Goal: Task Accomplishment & Management: Manage account settings

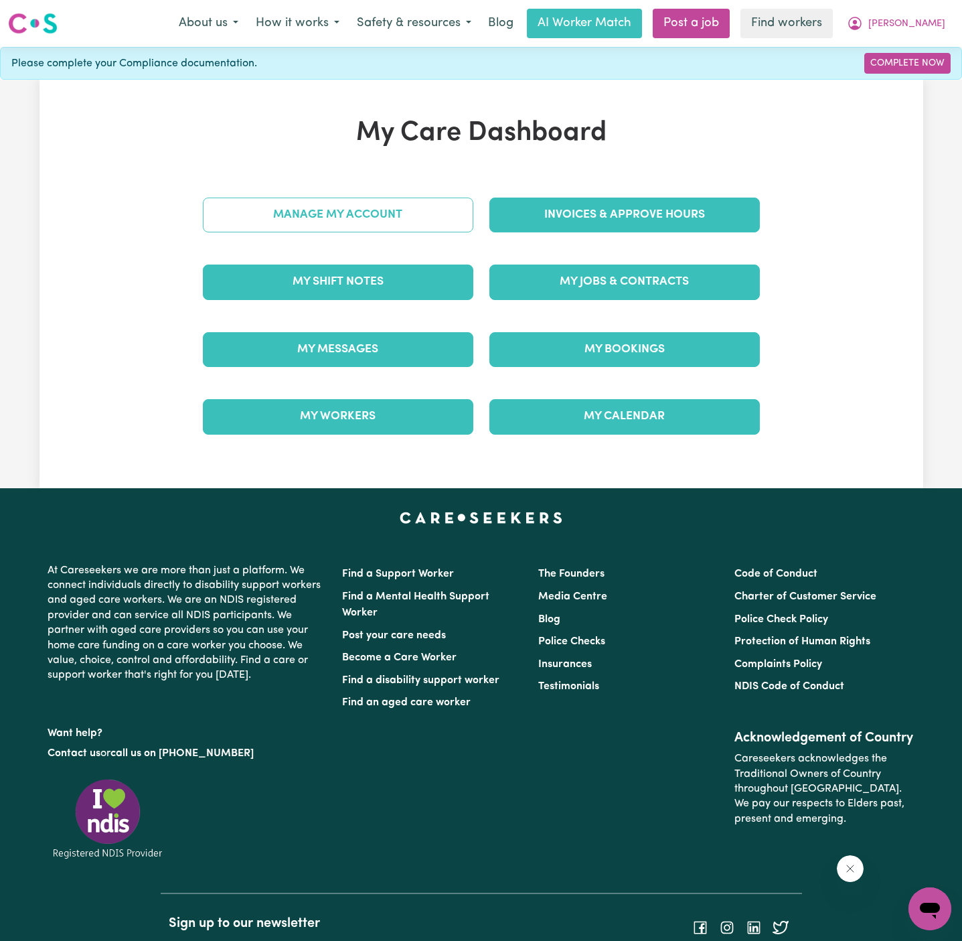
click at [415, 215] on link "Manage My Account" at bounding box center [338, 215] width 271 height 35
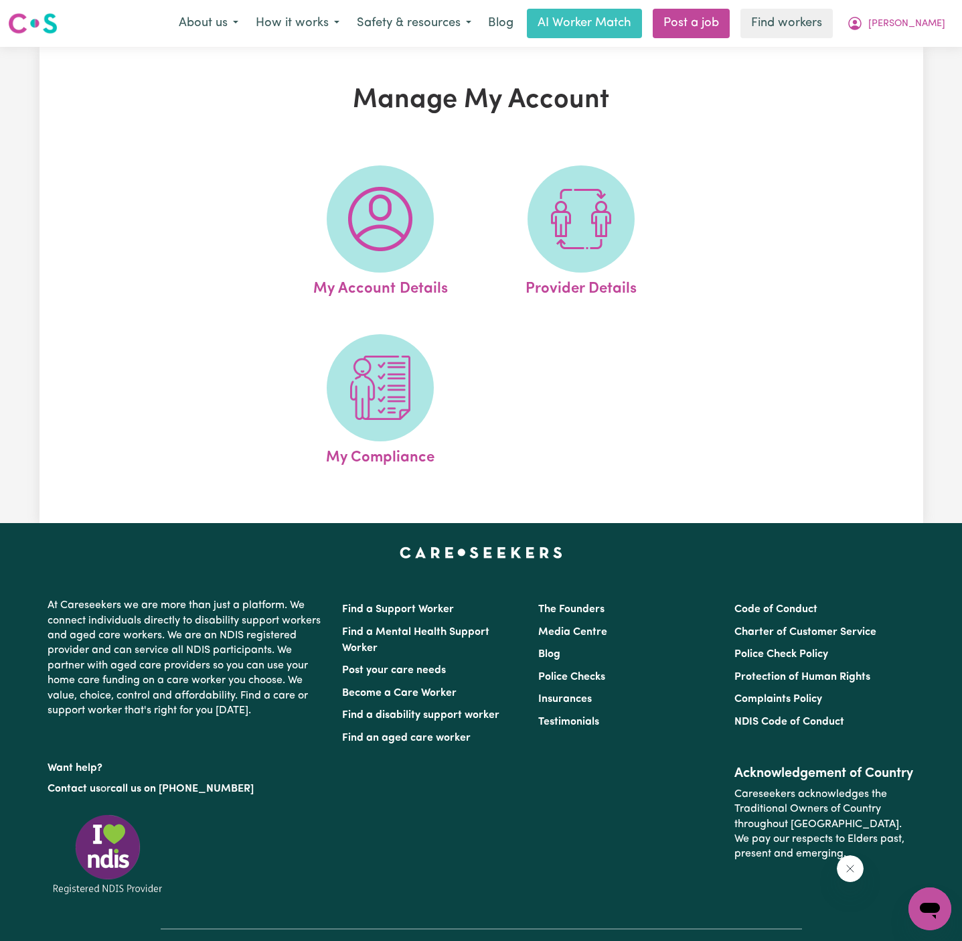
click at [415, 216] on span at bounding box center [380, 218] width 107 height 107
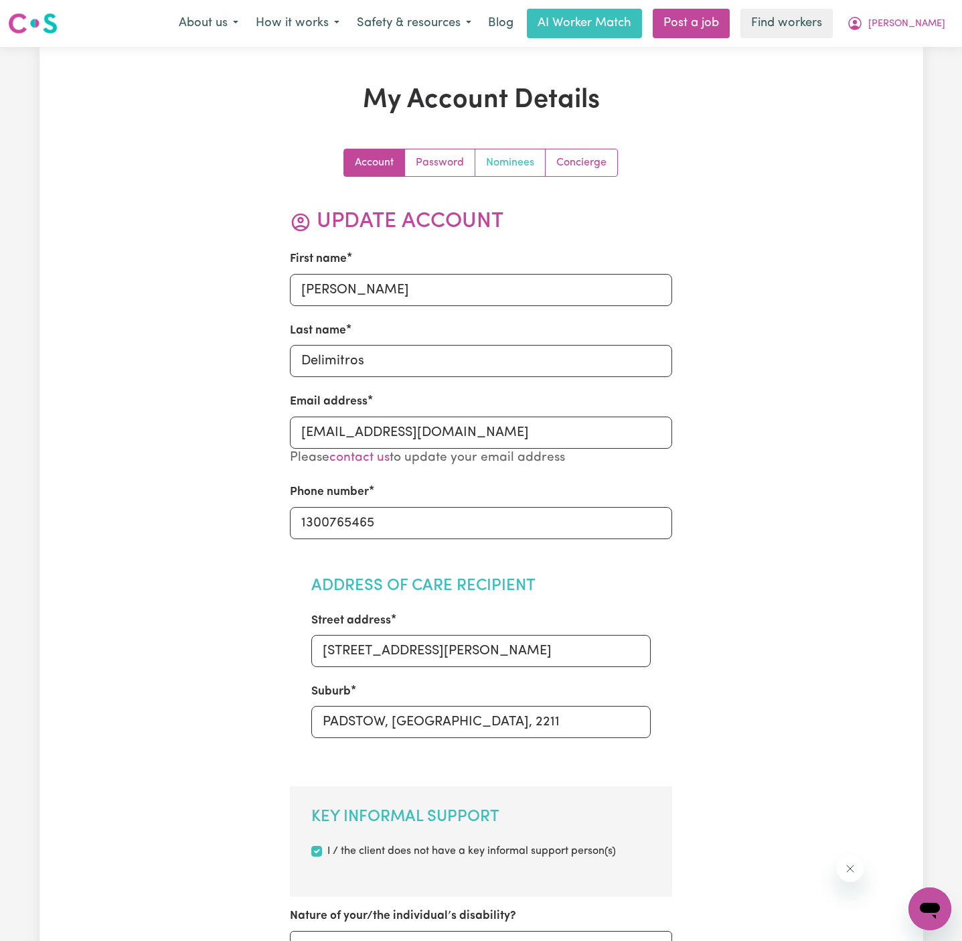
click at [511, 159] on link "Nominees" at bounding box center [511, 162] width 70 height 27
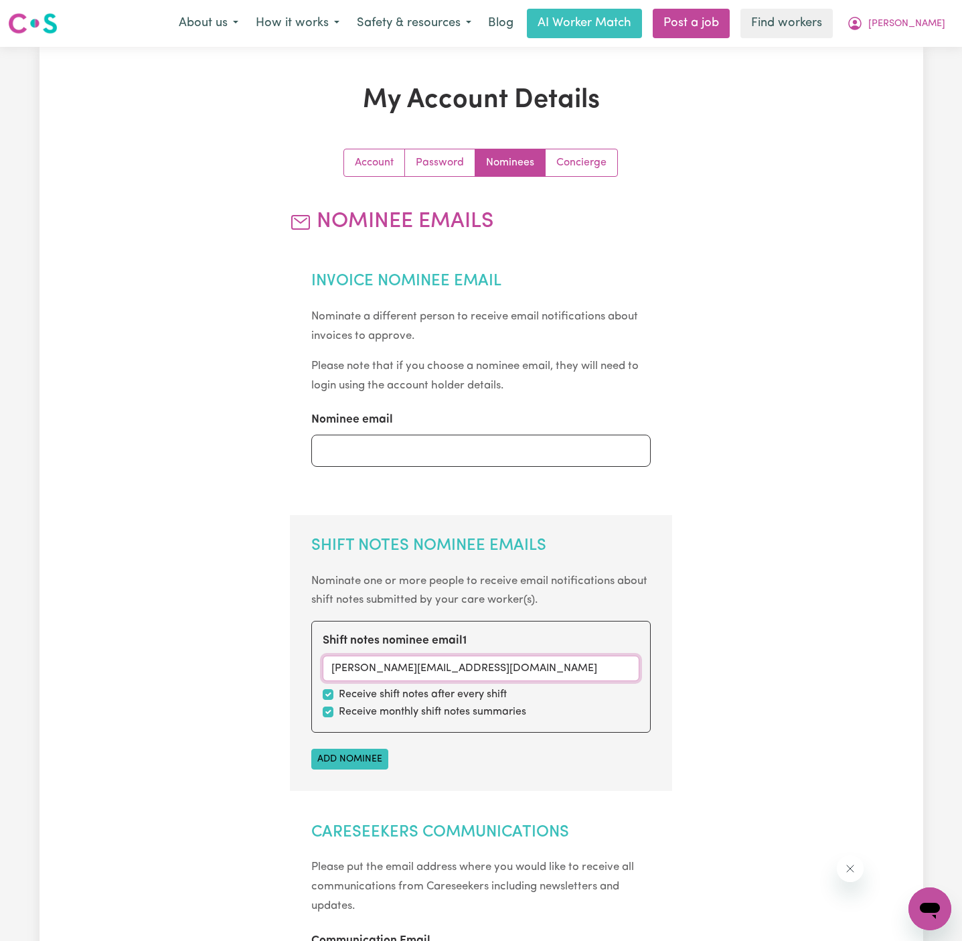
click at [387, 670] on input "[PERSON_NAME][EMAIL_ADDRESS][DOMAIN_NAME]" at bounding box center [481, 668] width 317 height 25
click at [376, 660] on input "[PERSON_NAME][EMAIL_ADDRESS][DOMAIN_NAME]" at bounding box center [481, 668] width 317 height 25
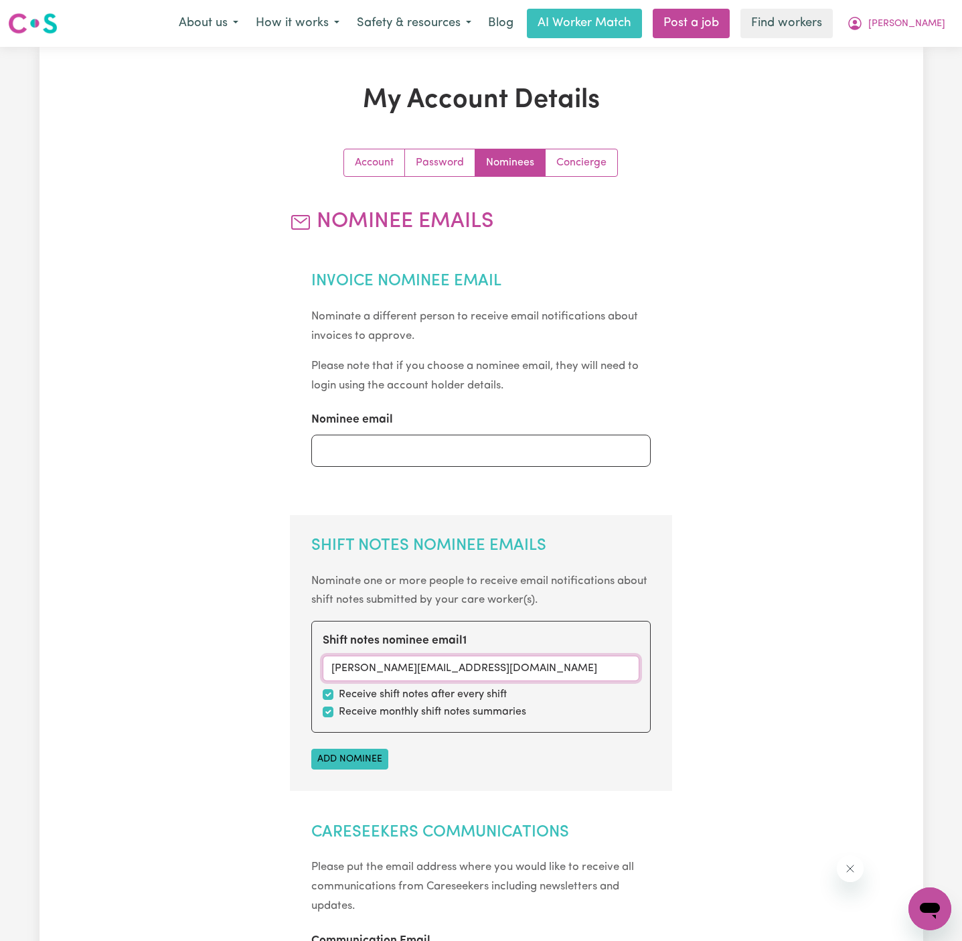
click at [376, 660] on input "[PERSON_NAME][EMAIL_ADDRESS][DOMAIN_NAME]" at bounding box center [481, 668] width 317 height 25
paste input "Kenzie.Leayr"
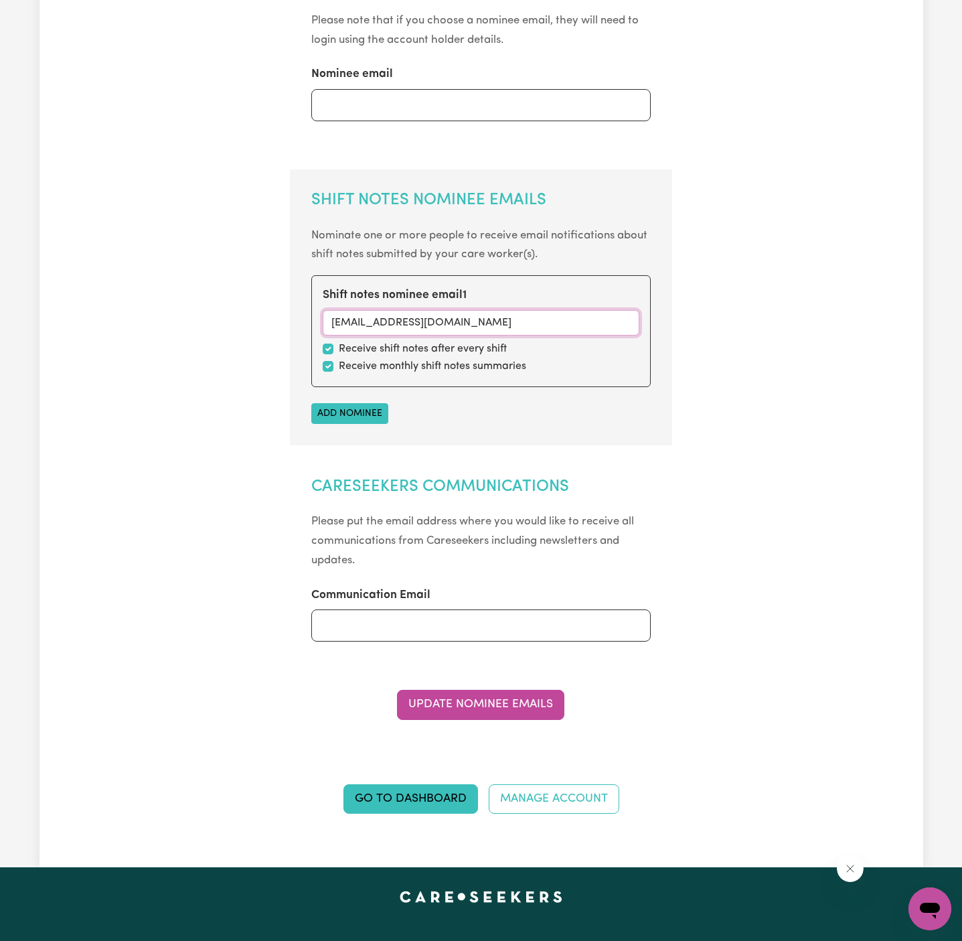
scroll to position [412, 0]
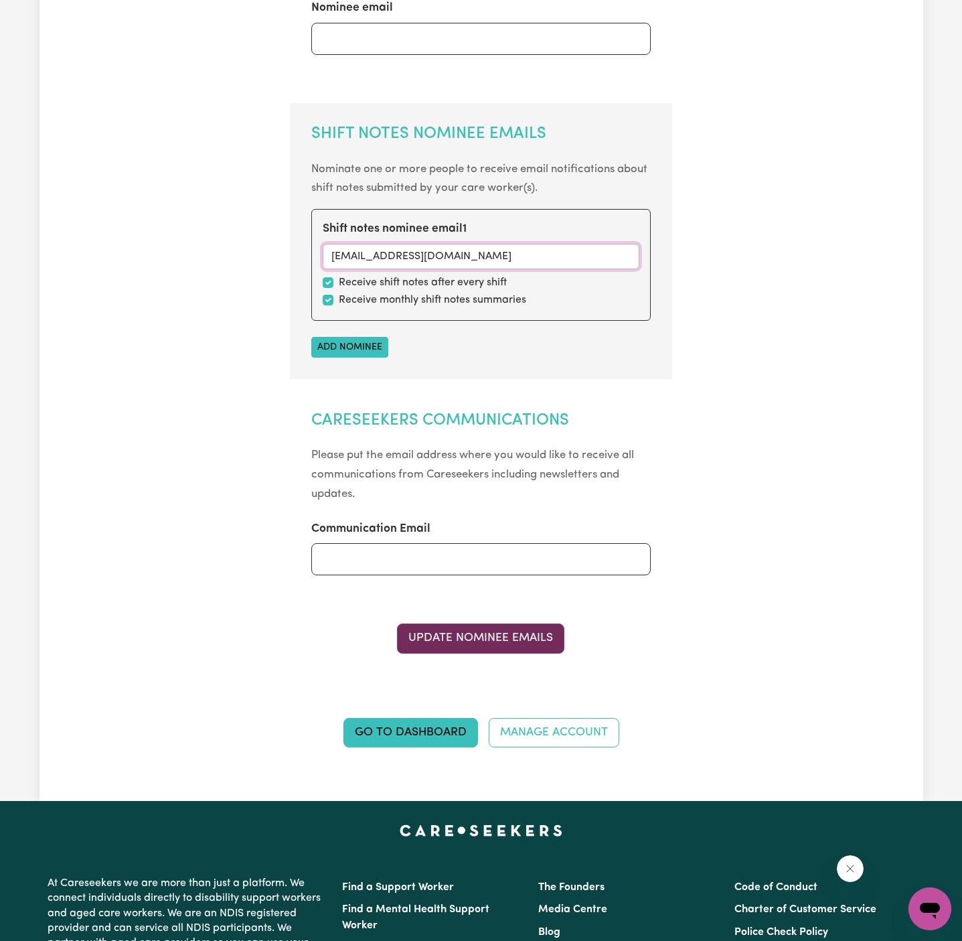
type input "[EMAIL_ADDRESS][DOMAIN_NAME]"
click at [491, 636] on button "Update Nominee Emails" at bounding box center [480, 638] width 167 height 29
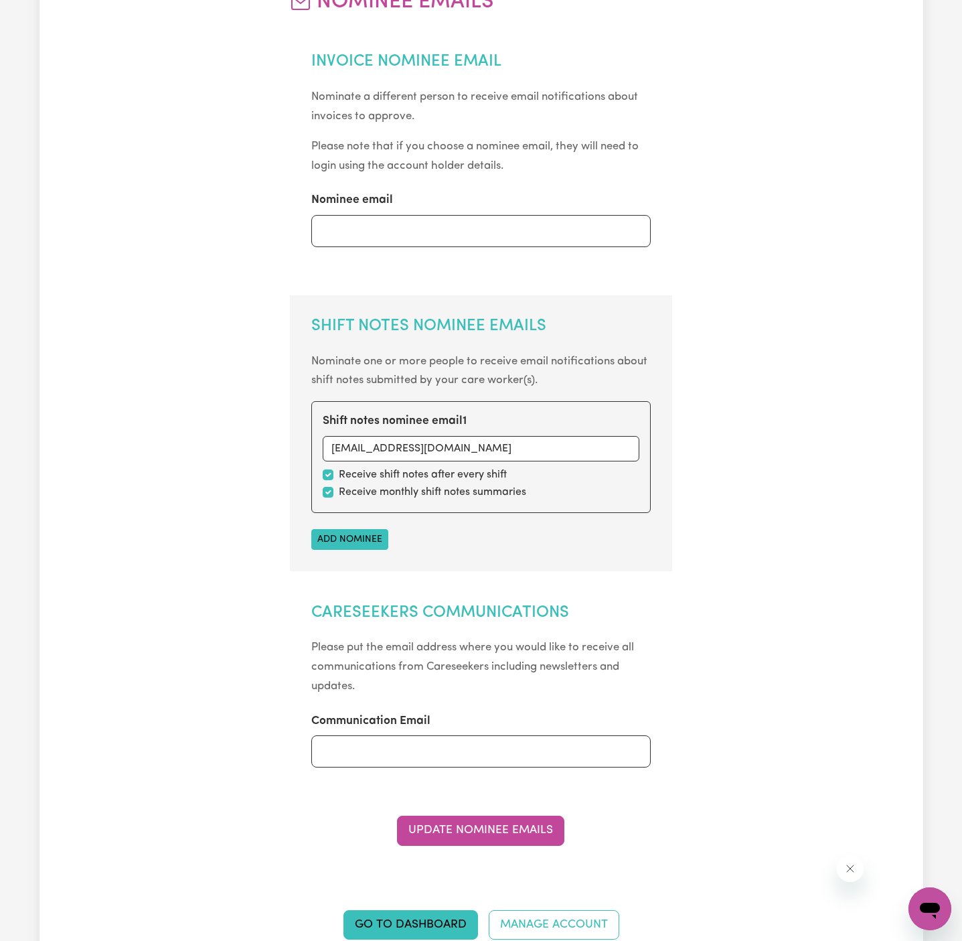
scroll to position [0, 0]
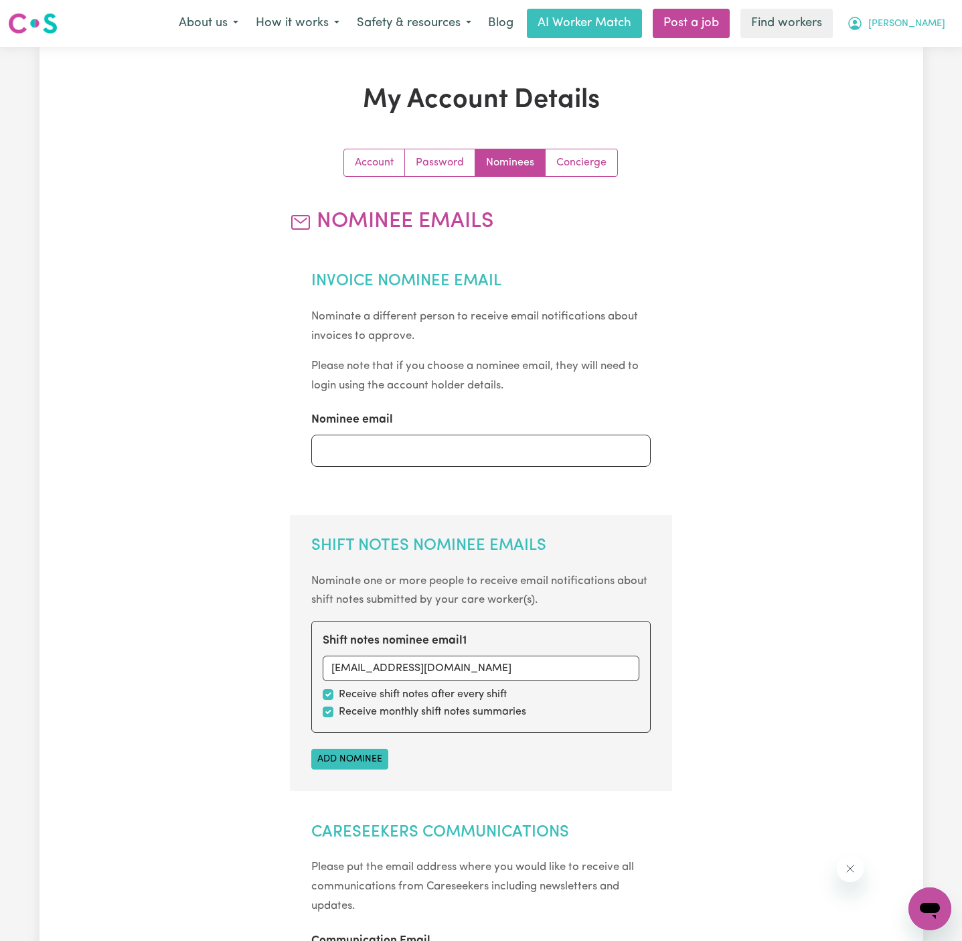
click at [932, 11] on button "[PERSON_NAME]" at bounding box center [896, 23] width 116 height 28
click at [932, 19] on span "[PERSON_NAME]" at bounding box center [907, 24] width 77 height 15
click at [927, 22] on span "[PERSON_NAME]" at bounding box center [907, 24] width 77 height 15
click at [893, 74] on link "Logout" at bounding box center [901, 76] width 106 height 25
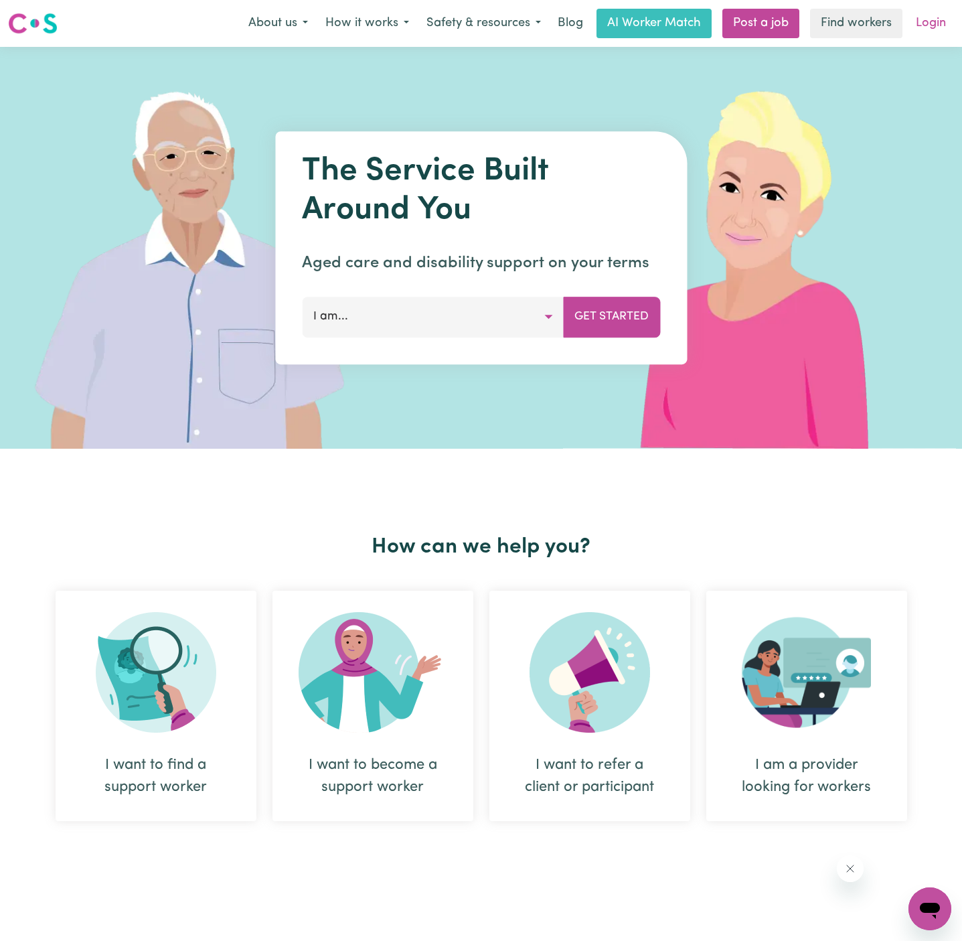
click at [927, 29] on link "Login" at bounding box center [931, 23] width 46 height 29
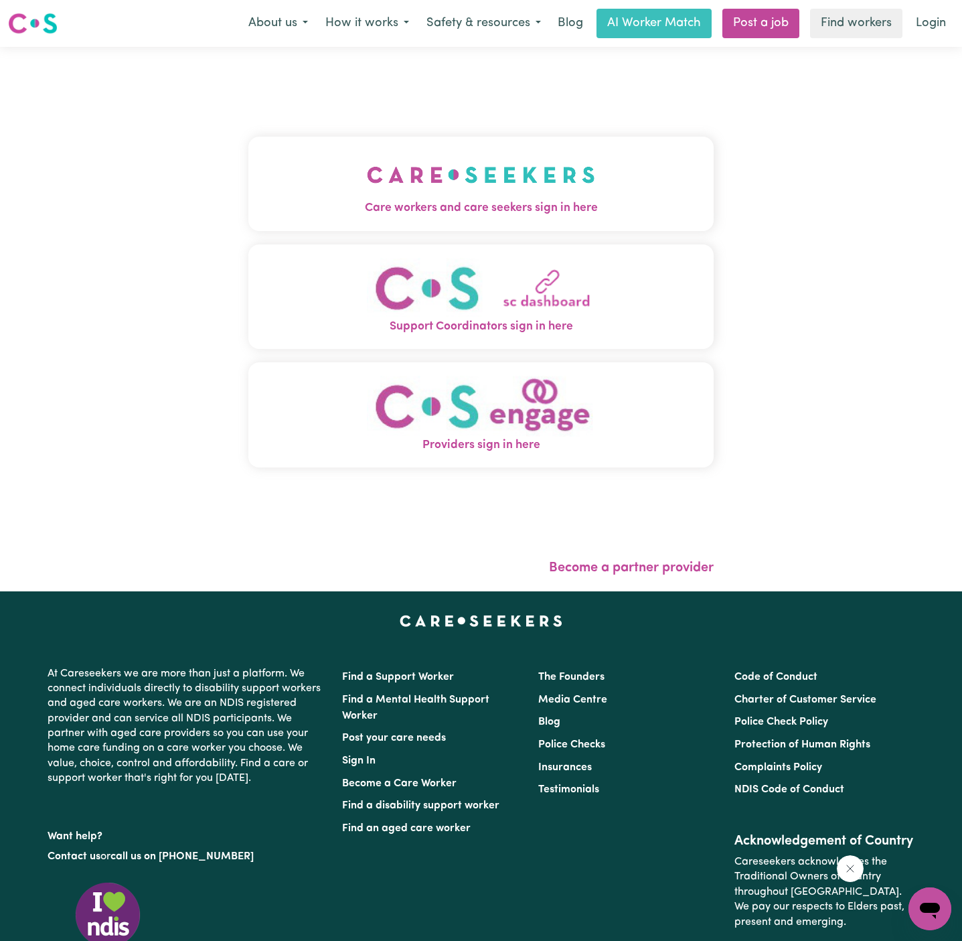
click at [501, 184] on button "Care workers and care seekers sign in here" at bounding box center [480, 184] width 465 height 94
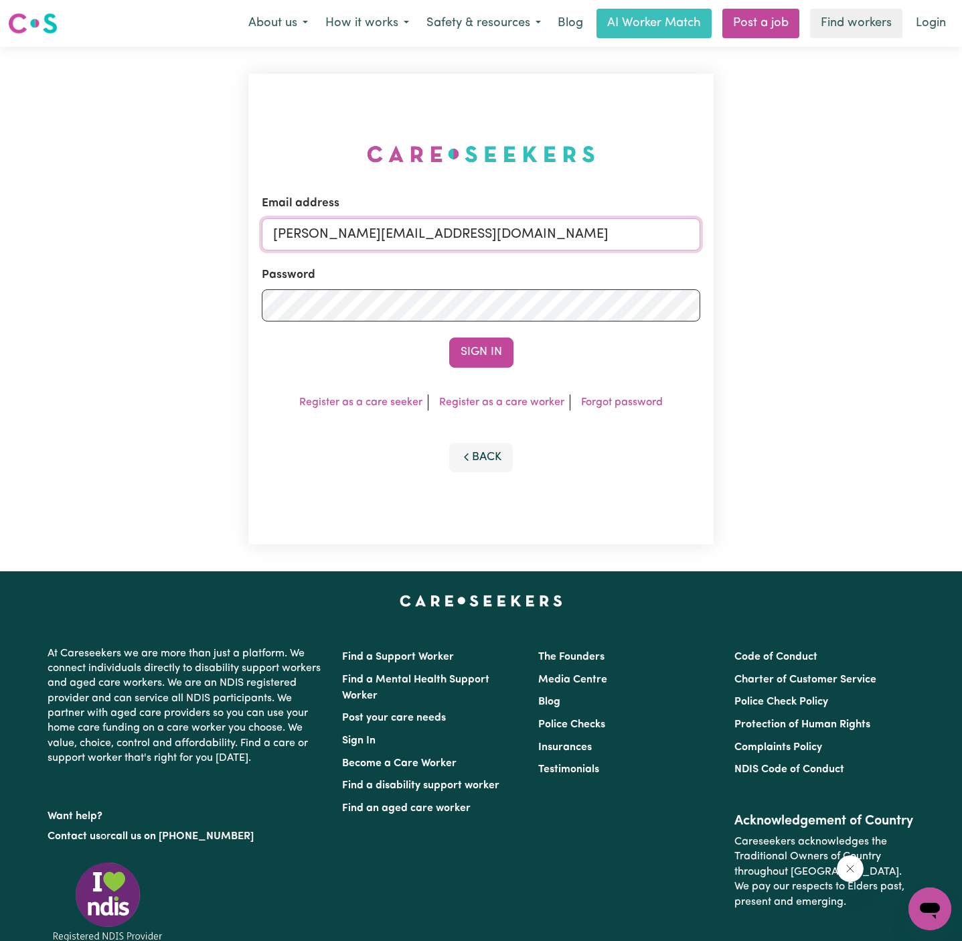
click at [540, 227] on input "[PERSON_NAME][EMAIL_ADDRESS][DOMAIN_NAME]" at bounding box center [481, 234] width 439 height 32
drag, startPoint x: 340, startPoint y: 230, endPoint x: 822, endPoint y: 228, distance: 482.2
click at [822, 228] on div "Email address [EMAIL_ADDRESS][DOMAIN_NAME] Password Sign In Register as a care …" at bounding box center [481, 309] width 962 height 524
type input "[EMAIL_ADDRESS][PERSON_NAME][DOMAIN_NAME]"
click at [449, 338] on button "Sign In" at bounding box center [481, 352] width 64 height 29
